Goal: Communication & Community: Answer question/provide support

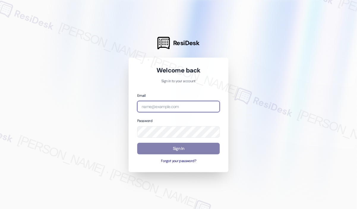
click at [169, 109] on input "email" at bounding box center [178, 107] width 82 height 12
type input "[EMAIL_ADDRESS][PERSON_NAME][DOMAIN_NAME]"
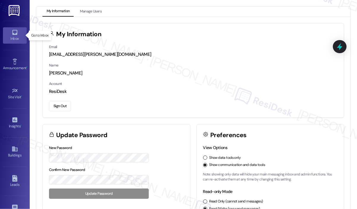
click at [18, 38] on div "Inbox" at bounding box center [15, 39] width 30 height 6
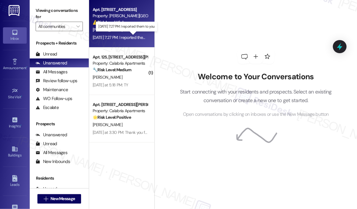
click at [120, 35] on div "[DATE] 7:27 PM: I reported them to you [DATE] 7:27 PM: I reported them to you" at bounding box center [125, 37] width 65 height 5
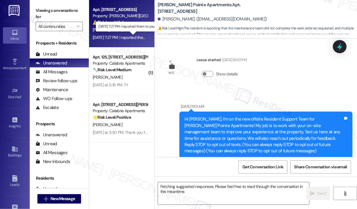
scroll to position [4370, 0]
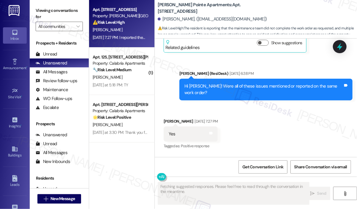
click at [313, 130] on div "Received via SMS [PERSON_NAME] [DATE] 7:27 PM Yes Tags and notes Tagged as: Pos…" at bounding box center [256, 151] width 202 height 92
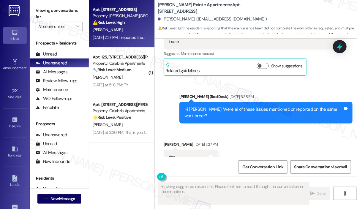
scroll to position [4311, 0]
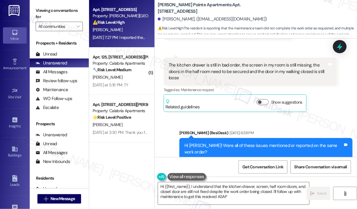
type textarea "Hi {{first_name}}, I understand that the kitchen drawer, screen, half room door…"
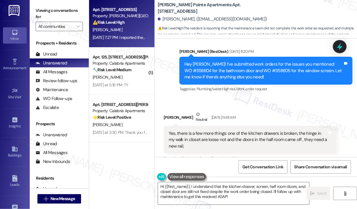
scroll to position [3717, 0]
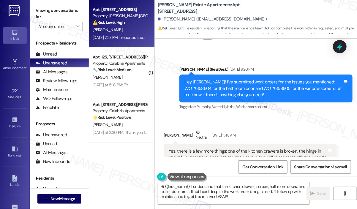
click at [336, 125] on div "Received via SMS [PERSON_NAME] Neutral [DATE] 11:48 AM Yes, there is a few more…" at bounding box center [250, 164] width 182 height 78
click at [342, 45] on icon at bounding box center [339, 47] width 10 height 10
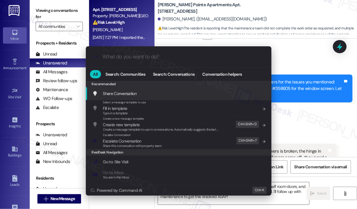
click at [315, 93] on div ".cls-1{fill:#0a055f;}.cls-2{fill:#0cc4c4;} resideskLogoBlueOrange All Search: C…" at bounding box center [178, 104] width 357 height 209
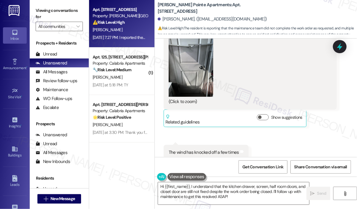
scroll to position [3510, 0]
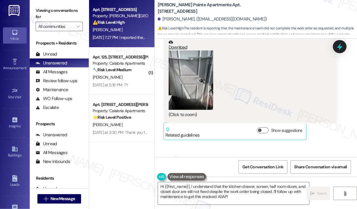
click at [331, 126] on div "Received via SMS [PERSON_NAME] [DATE] 7:42 PM Yes, hinge is completely off; yes…" at bounding box center [256, 23] width 202 height 325
click at [338, 46] on icon at bounding box center [339, 46] width 7 height 9
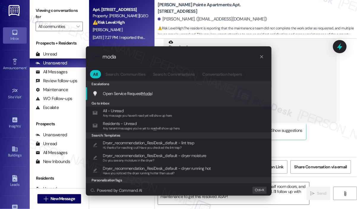
type input "modal"
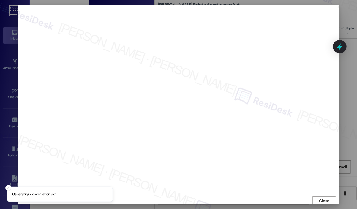
scroll to position [1, 0]
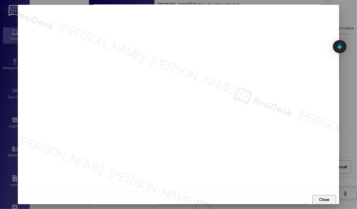
click at [320, 198] on span "Close" at bounding box center [324, 199] width 10 height 6
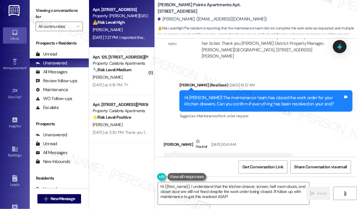
scroll to position [4192, 0]
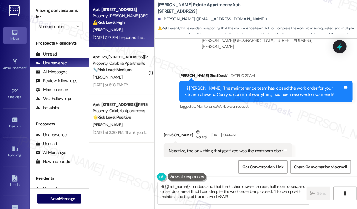
click at [240, 148] on div "Negative, the only thing that got fixed was the restroom door" at bounding box center [226, 151] width 114 height 6
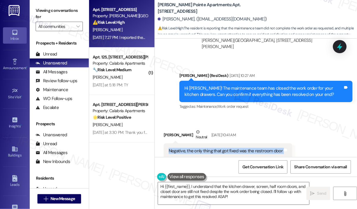
click at [240, 148] on div "Negative, the only thing that got fixed was the restroom door" at bounding box center [226, 151] width 114 height 6
copy div "Negative, the only thing that got fixed was the restroom door Tags and notes Re…"
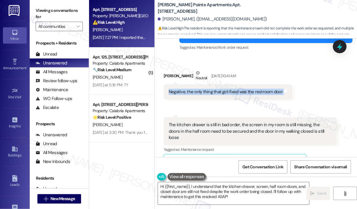
scroll to position [4251, 0]
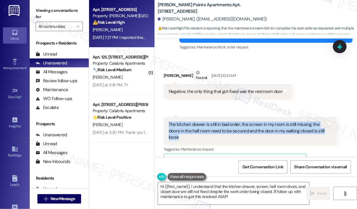
drag, startPoint x: 201, startPoint y: 103, endPoint x: 169, endPoint y: 91, distance: 34.7
click at [169, 121] on div "The kitchen drawer is still in bad order, the screen in my room is still missin…" at bounding box center [248, 130] width 158 height 19
copy div "The kitchen drawer is still in bad order, the screen in my room is still missin…"
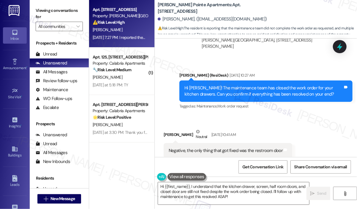
scroll to position [4192, 0]
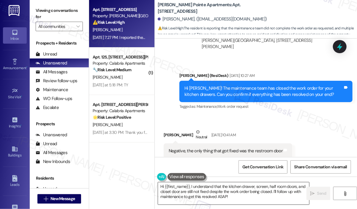
click at [255, 199] on textarea "Hi {{first_name}}, I understand that the kitchen drawer, screen, half room door…" at bounding box center [233, 193] width 151 height 22
click at [318, 192] on span "Send" at bounding box center [321, 193] width 9 height 6
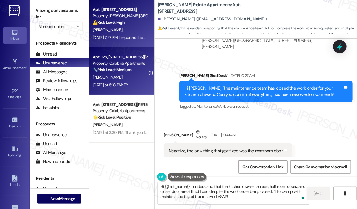
click at [117, 76] on div "[PERSON_NAME]" at bounding box center [120, 77] width 56 height 7
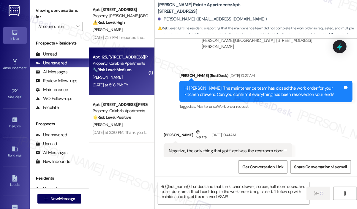
type textarea "Fetching suggested responses. Please feel free to read through the conversation…"
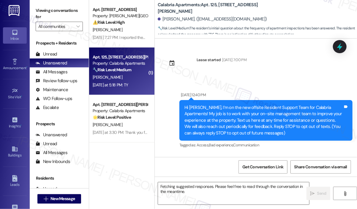
scroll to position [8060, 0]
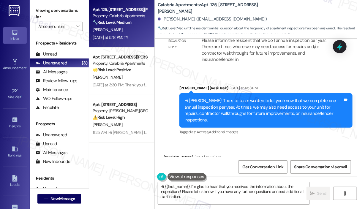
click at [270, 141] on div "Received via SMS [PERSON_NAME] [DATE] at 5:18 PM TY Tags and notes Tagged as: P…" at bounding box center [256, 166] width 202 height 50
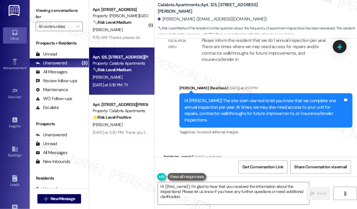
click at [313, 141] on div "Received via SMS [PERSON_NAME] [DATE] at 5:18 PM TY Tags and notes Tagged as: P…" at bounding box center [256, 166] width 202 height 50
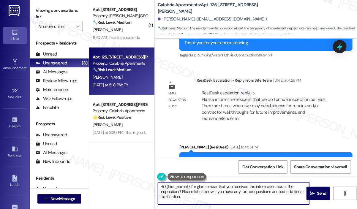
click at [231, 196] on textarea "Hi {{first_name}}, I'm glad to hear that you received the information about the…" at bounding box center [233, 193] width 151 height 22
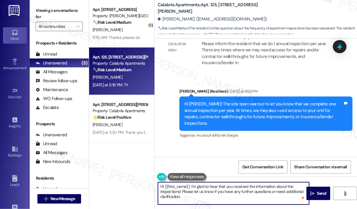
scroll to position [8060, 0]
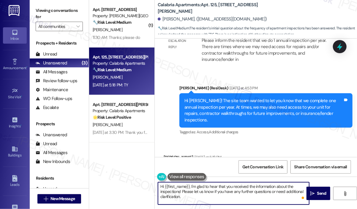
drag, startPoint x: 215, startPoint y: 199, endPoint x: 152, endPoint y: 186, distance: 64.1
click at [152, 186] on div "( 1 ) Apt. [STREET_ADDRESS] Property: [PERSON_NAME][GEOGRAPHIC_DATA] Apartments…" at bounding box center [223, 104] width 268 height 209
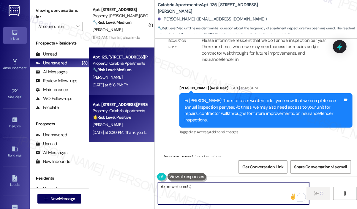
type textarea "You're welcome! :)"
click at [116, 134] on div "[DATE] at 3:30 PM: Thank you for letting us know. As always, thank you for your…" at bounding box center [184, 132] width 182 height 5
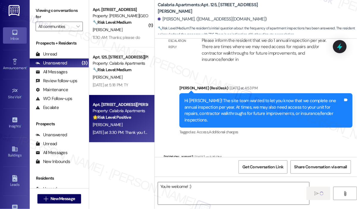
type textarea "Fetching suggested responses. Please feel free to read through the conversation…"
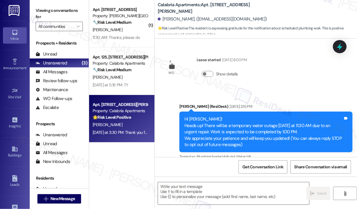
scroll to position [3834, 0]
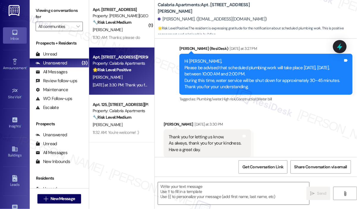
type textarea "Fetching suggested responses. Please feel free to read through the conversation…"
click at [287, 136] on div "Received via SMS [PERSON_NAME] [DATE] at 3:30 PM Thank you for letting us know.…" at bounding box center [256, 139] width 202 height 63
click at [238, 192] on textarea at bounding box center [233, 193] width 151 height 22
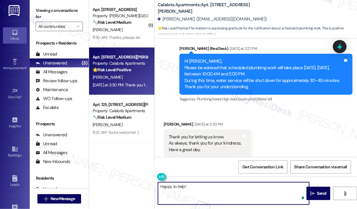
type textarea "Happy to help! :)"
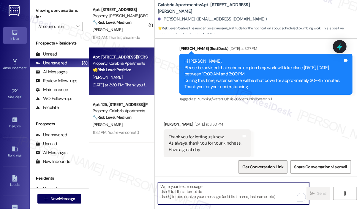
scroll to position [3834, 0]
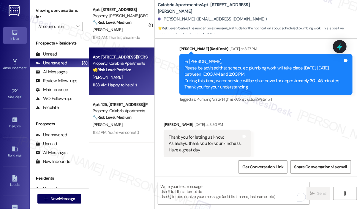
click at [288, 119] on div "Received via SMS [PERSON_NAME] [DATE] at 3:30 PM Thank you for letting us know.…" at bounding box center [256, 139] width 202 height 63
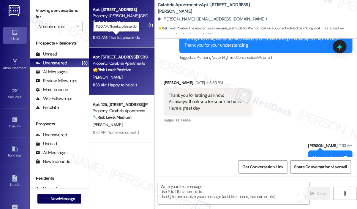
click at [130, 35] on div "11:30 AM: Thanks; please do 11:30 AM: Thanks; please do" at bounding box center [116, 37] width 47 height 5
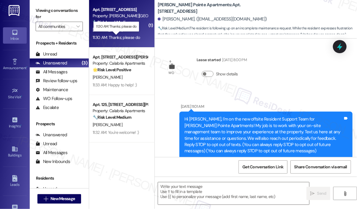
scroll to position [4484, 0]
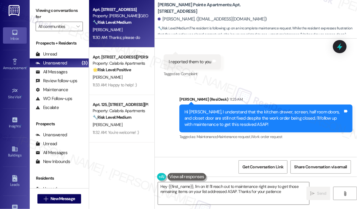
type textarea "Hey {{first_name}}, I'm on it! I'll reach out to maintenance right away to get …"
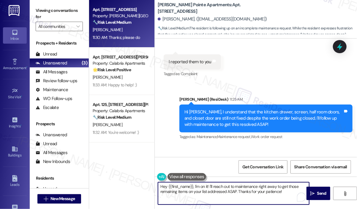
click at [294, 196] on textarea "Hey {{first_name}}, I'm on it! I'll reach out to maintenance right away to get …" at bounding box center [233, 193] width 151 height 22
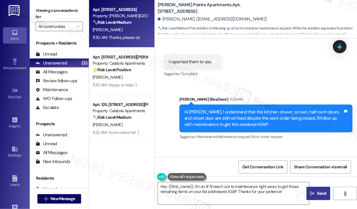
click at [321, 193] on span "Send" at bounding box center [321, 193] width 9 height 6
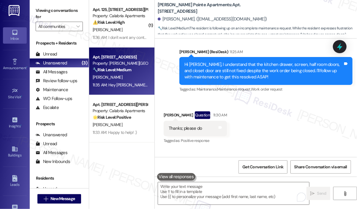
scroll to position [4532, 0]
